Goal: Find specific page/section: Find specific page/section

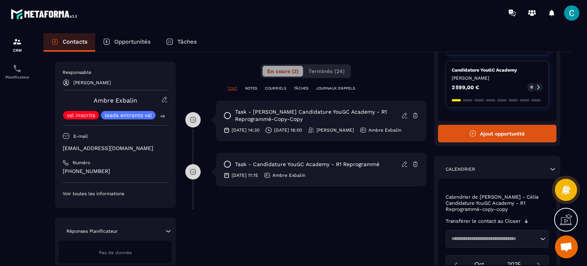
scroll to position [153, 0]
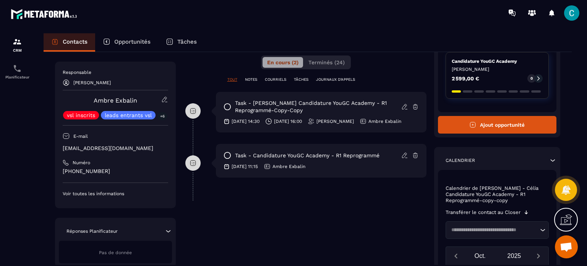
click at [145, 41] on p "Opportunités" at bounding box center [132, 41] width 36 height 7
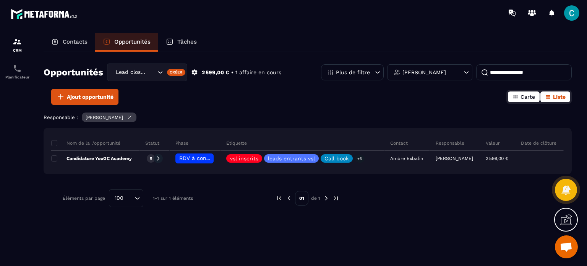
click at [519, 101] on button "Carte" at bounding box center [524, 96] width 32 height 11
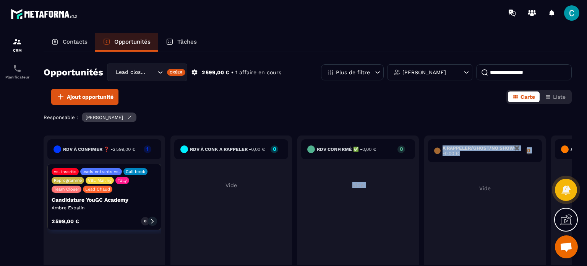
drag, startPoint x: 437, startPoint y: 238, endPoint x: 341, endPoint y: 245, distance: 96.2
click at [341, 245] on div "RDV à confimer ❓ - 2 599,00 € 1 vsl inscrits leads entrants vsl Call book Repro…" at bounding box center [422, 209] width 756 height 149
click at [385, 99] on div "Ajout opportunité Carte Liste" at bounding box center [308, 97] width 528 height 16
click at [226, 101] on div "Ajout opportunité Carte Liste" at bounding box center [308, 97] width 528 height 16
click at [102, 213] on div "vsl inscrits leads entrants vsl Call book Reprogrammé VSL Mailing Tally Team Cl…" at bounding box center [104, 197] width 114 height 66
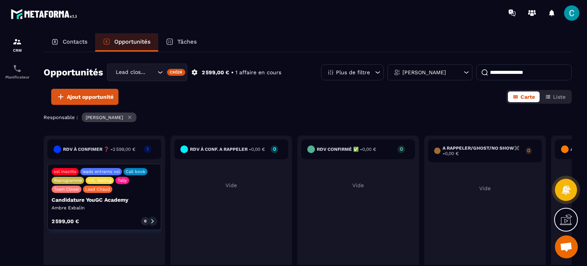
click at [151, 220] on icon at bounding box center [152, 220] width 5 height 5
